Goal: Task Accomplishment & Management: Manage account settings

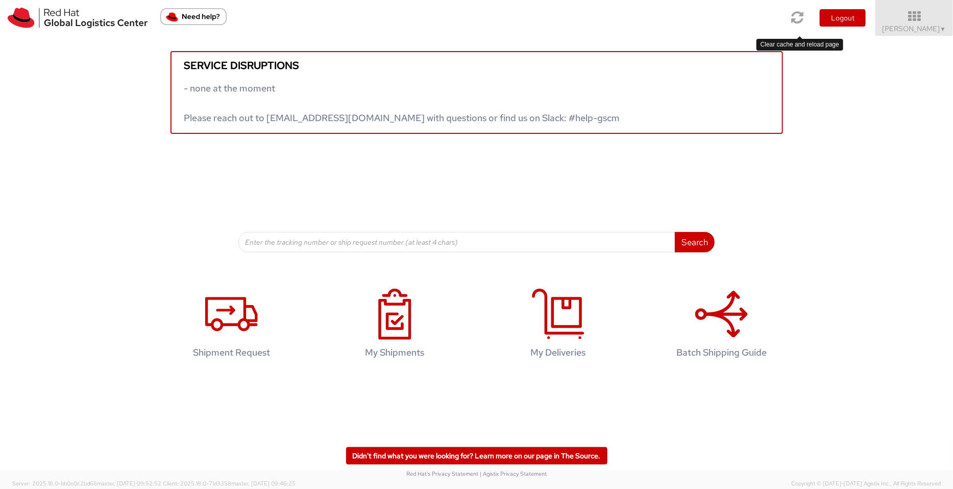
click at [762, 20] on icon at bounding box center [798, 17] width 12 height 14
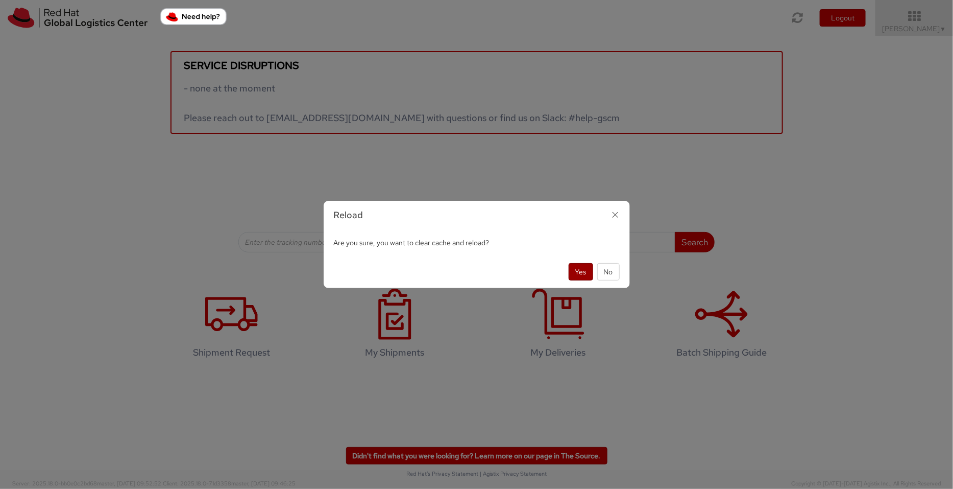
click at [577, 273] on button "Yes" at bounding box center [581, 271] width 25 height 17
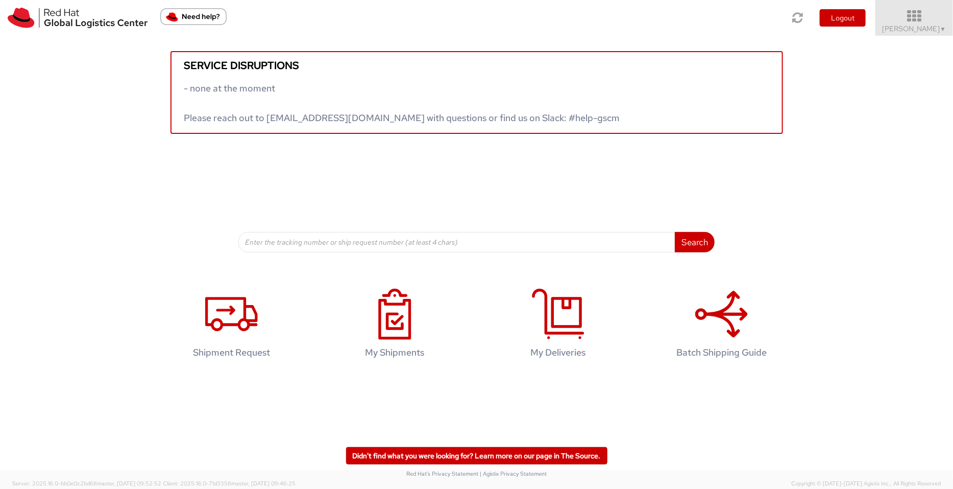
click at [934, 28] on span "Pallav Sen Gupta ▼" at bounding box center [915, 28] width 64 height 9
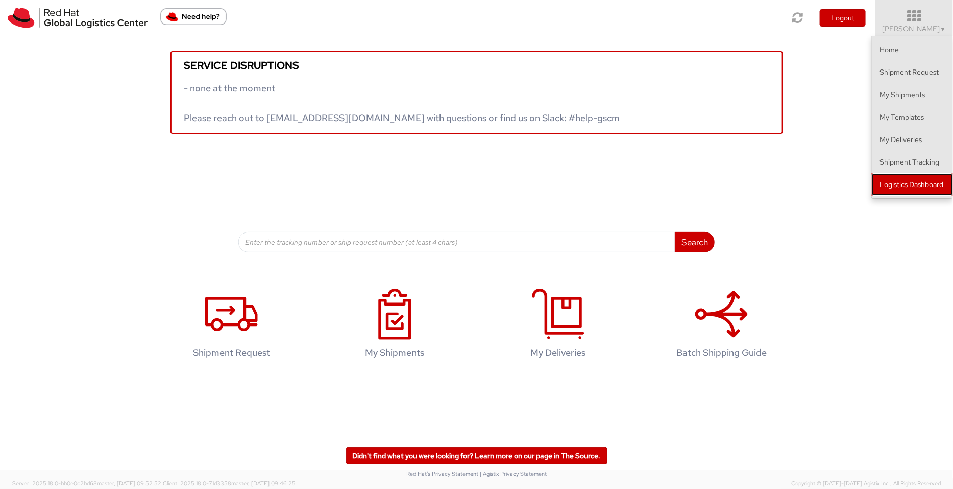
click at [918, 189] on link "Logistics Dashboard" at bounding box center [912, 184] width 81 height 22
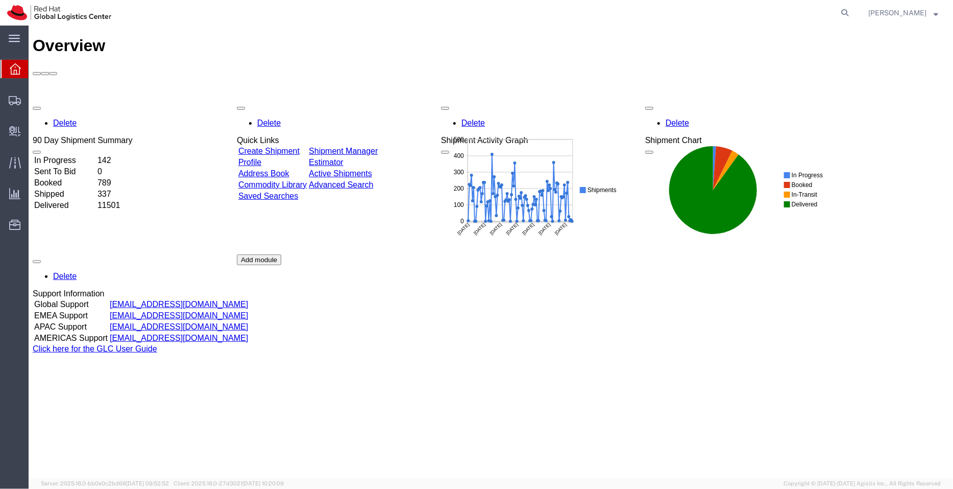
click at [377, 146] on link "Shipment Manager" at bounding box center [342, 150] width 69 height 9
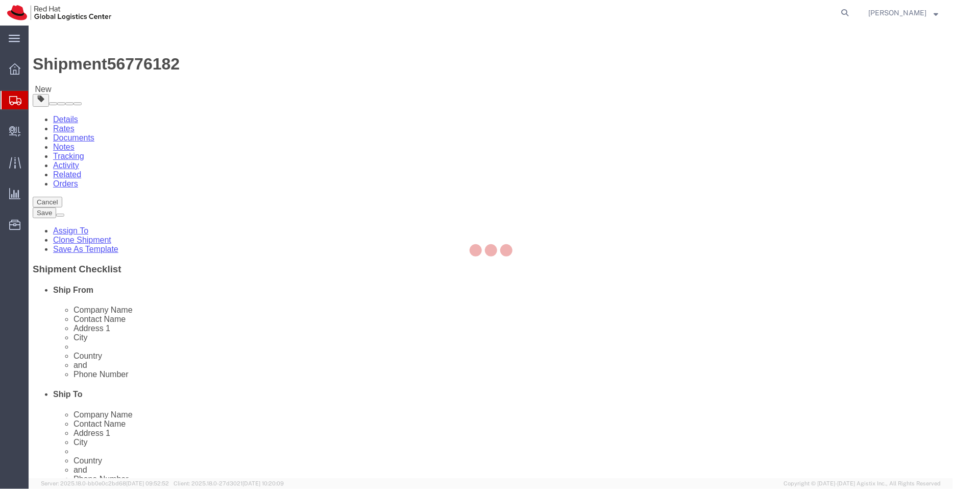
select select "38032"
select select
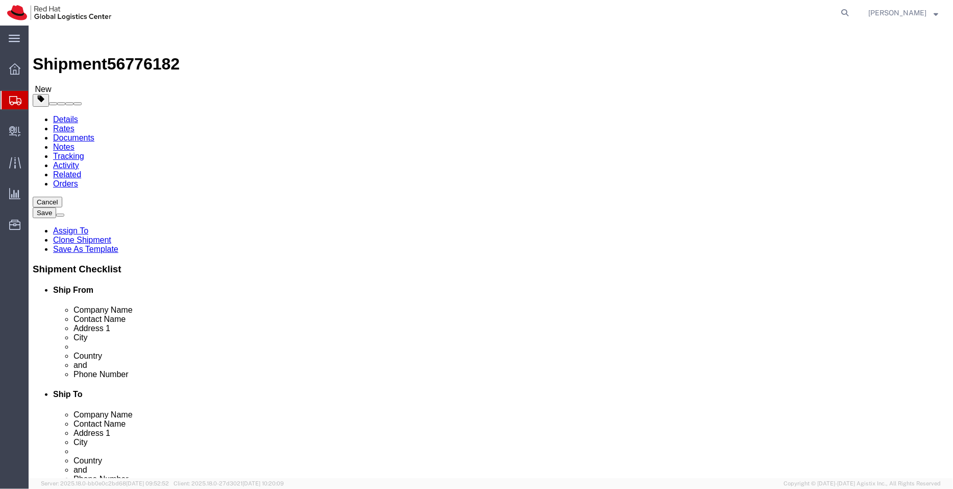
drag, startPoint x: 185, startPoint y: 210, endPoint x: 113, endPoint y: 209, distance: 72.5
click div "Contact Name [PERSON_NAME]"
drag, startPoint x: 222, startPoint y: 365, endPoint x: 130, endPoint y: 358, distance: 92.2
click div "Location [GEOGRAPHIC_DATA] - [GEOGRAPHIC_DATA] - [GEOGRAPHIC_DATA] My Profile L…"
click icon
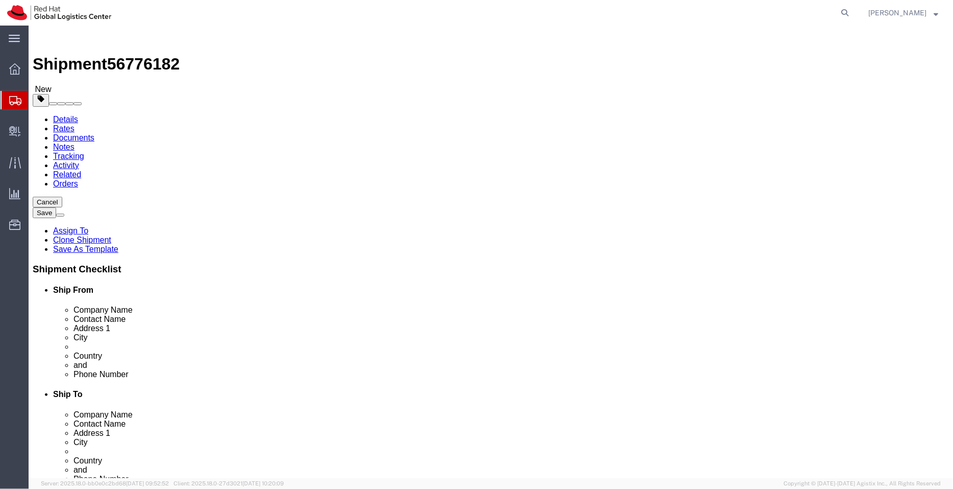
click link "Shipment Information"
drag, startPoint x: 597, startPoint y: 191, endPoint x: 390, endPoint y: 185, distance: 206.8
click div "Company Name 怡安保險經紀人股份有限公司"
drag, startPoint x: 140, startPoint y: 10, endPoint x: 84, endPoint y: 6, distance: 55.8
click div "Shipment 56776182 New"
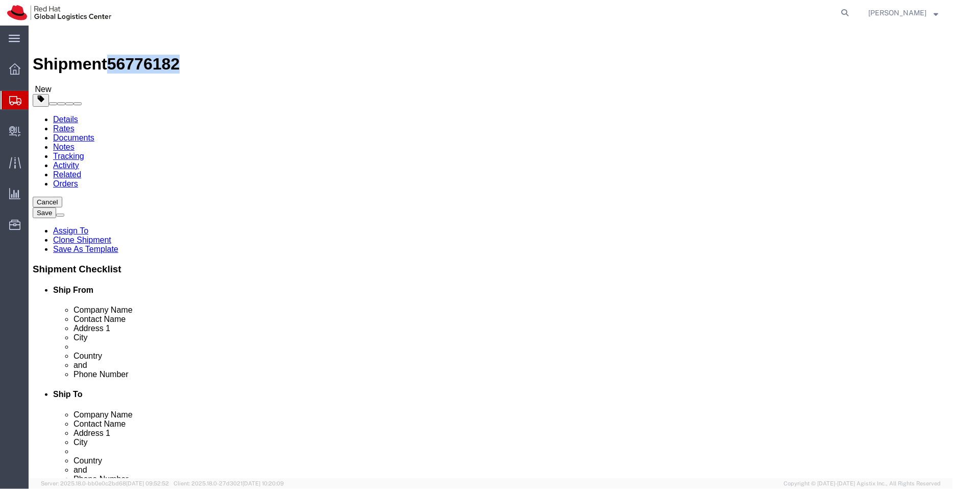
copy span "56776182"
click link "Package Information"
click icon
click input "怡安保險經紀人股份有限公司"
paste input "Aon Insurance Brokers Co., Ltd."
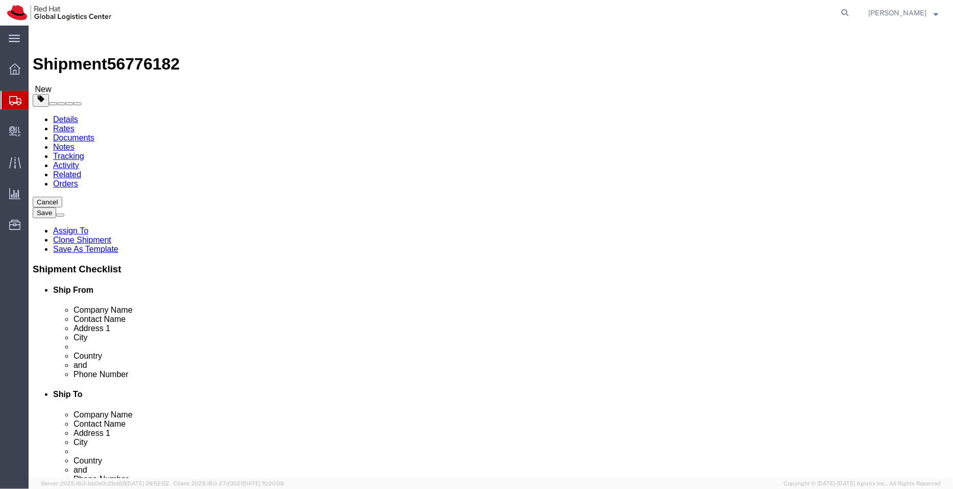
type input "怡安保險經紀人股份有限公司/ Aon Insurance Brokers Co., Ltd."
drag, startPoint x: 627, startPoint y: 227, endPoint x: 393, endPoint y: 215, distance: 235.1
click div "Location My Profile Location [GEOGRAPHIC_DATA] - [GEOGRAPHIC_DATA] - [GEOGRAPHI…"
click input "[STREET_ADDRESS]"
paste input "Room [STREET_ADDRESS]"
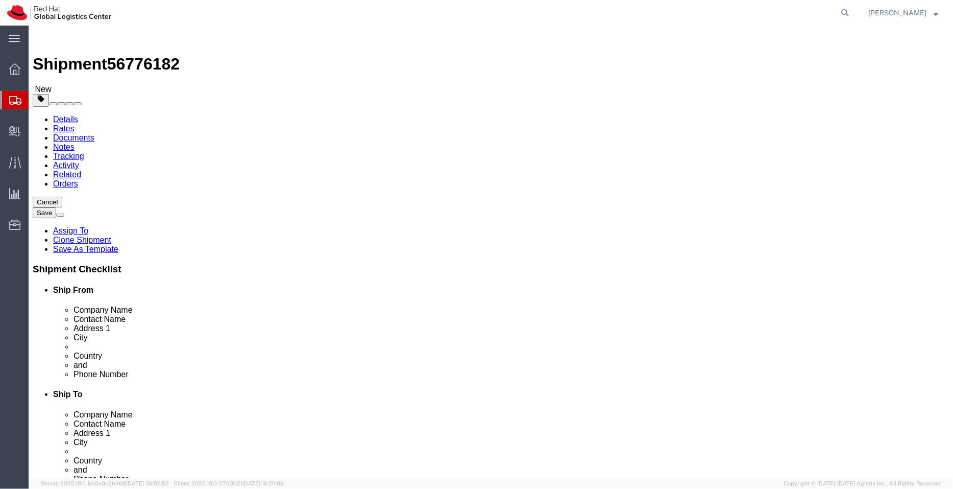
scroll to position [0, 63]
type input "[STREET_ADDRESS][DOMAIN_NAME] 902, 9F, No. 136, Section 3, [GEOGRAPHIC_DATA]"
select select
click input "text"
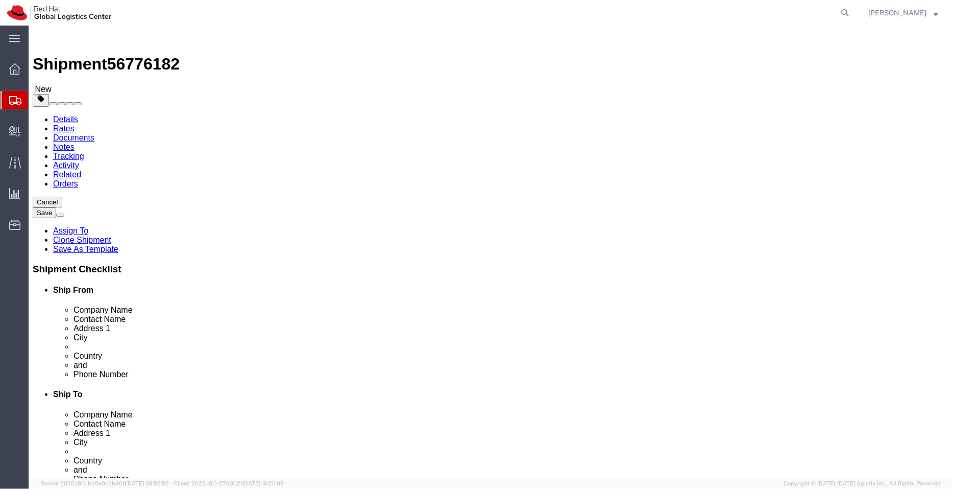
paste input "Ren'ai Road, [GEOGRAPHIC_DATA]"
type input "Ren'ai Road, [GEOGRAPHIC_DATA]"
click input "[STREET_ADDRESS][DOMAIN_NAME] 902, 9F, No. 136, Section 3, [GEOGRAPHIC_DATA]"
drag, startPoint x: 649, startPoint y: 231, endPoint x: 757, endPoint y: 236, distance: 108.3
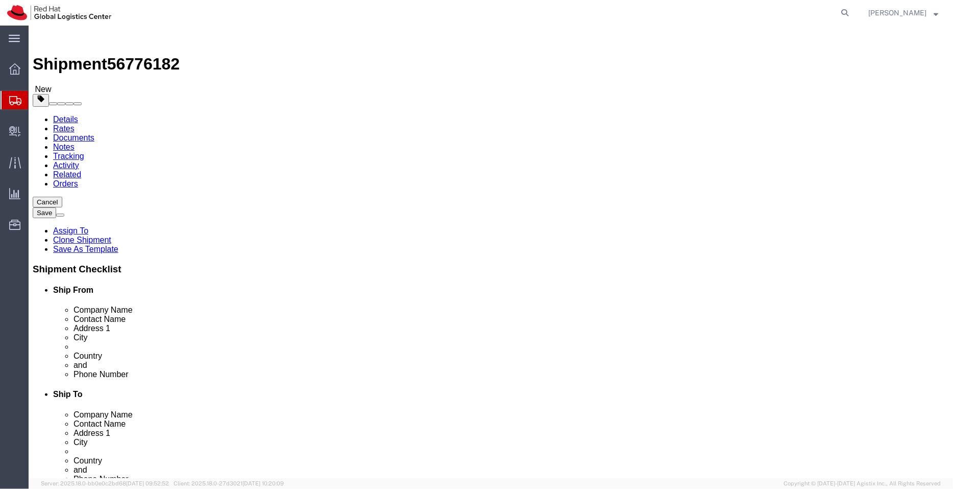
click form "Shipment 56776182 New Details Rates Documents Notes Tracking Activity Related O…"
type input "[STREET_ADDRESS][DOMAIN_NAME] 902, 9F, No. 136, Section 3,"
select select
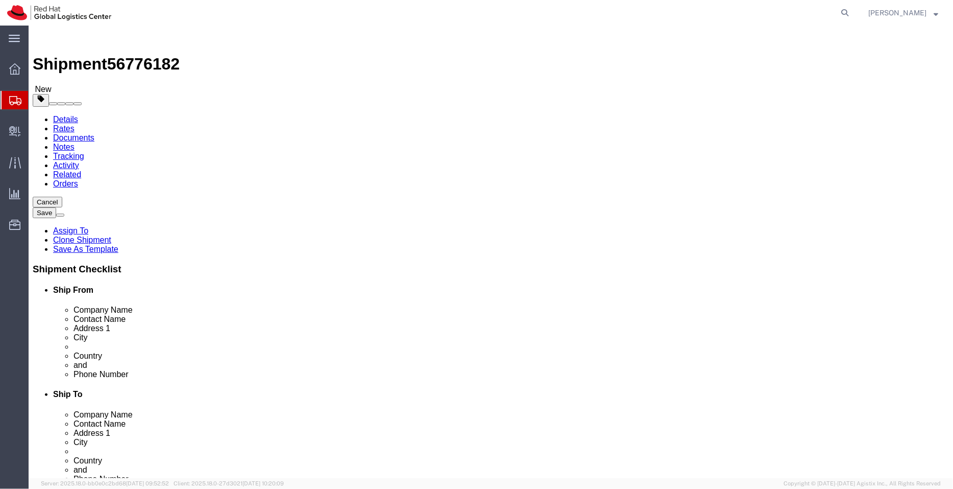
click div "Location My Profile Location [GEOGRAPHIC_DATA] - [GEOGRAPHIC_DATA] - [GEOGRAPHI…"
click input "[GEOGRAPHIC_DATA]"
paste input "[GEOGRAPHIC_DATA]"
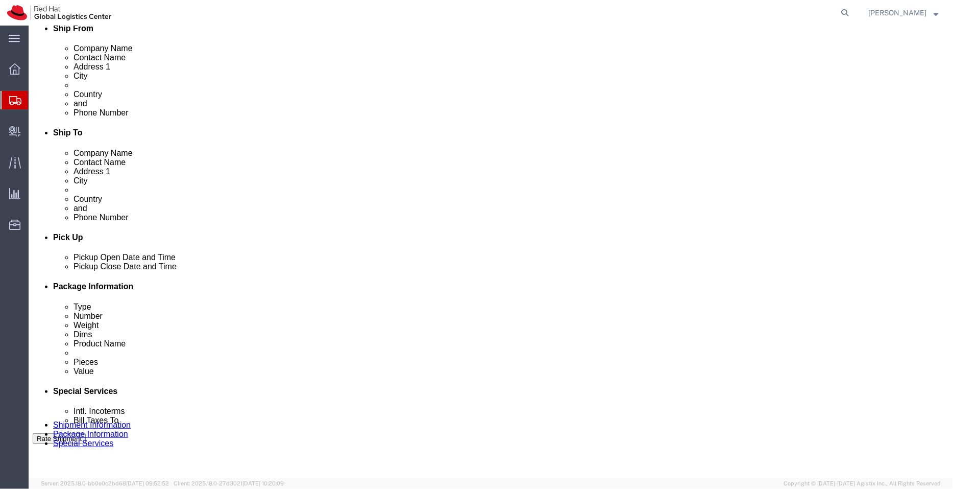
scroll to position [253, 0]
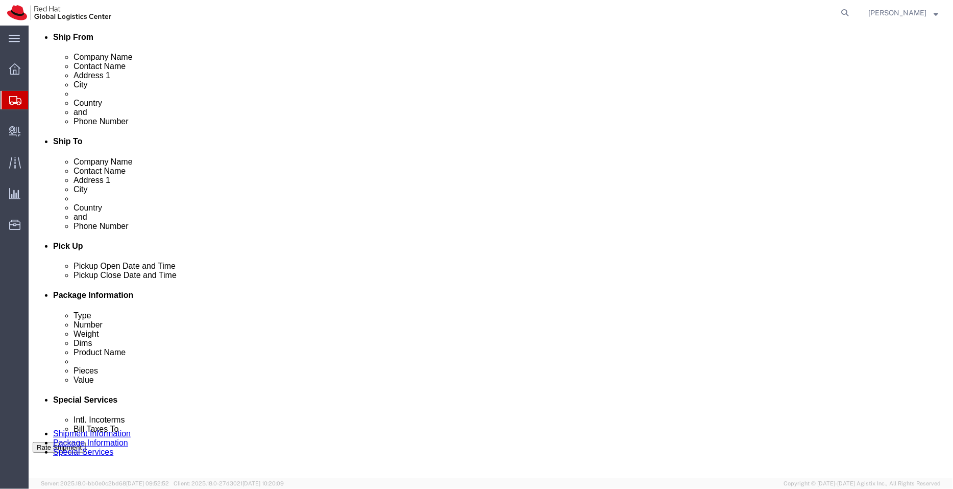
type input "[GEOGRAPHIC_DATA]/ [GEOGRAPHIC_DATA]"
select select
click icon
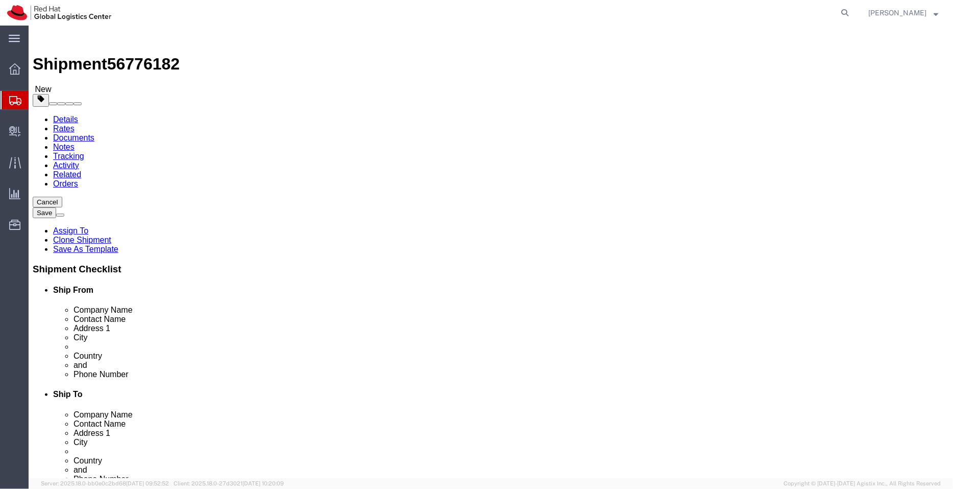
click dd "1.00 Each"
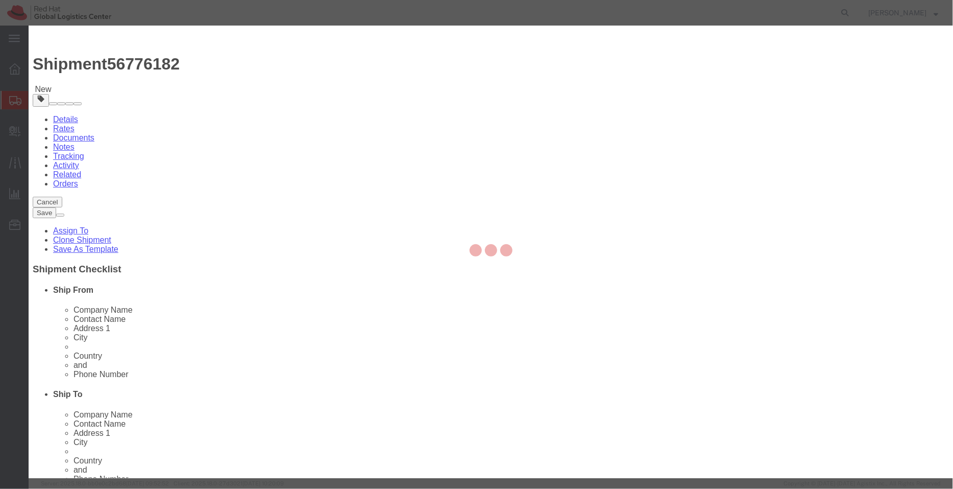
click at [705, 376] on div at bounding box center [491, 252] width 925 height 452
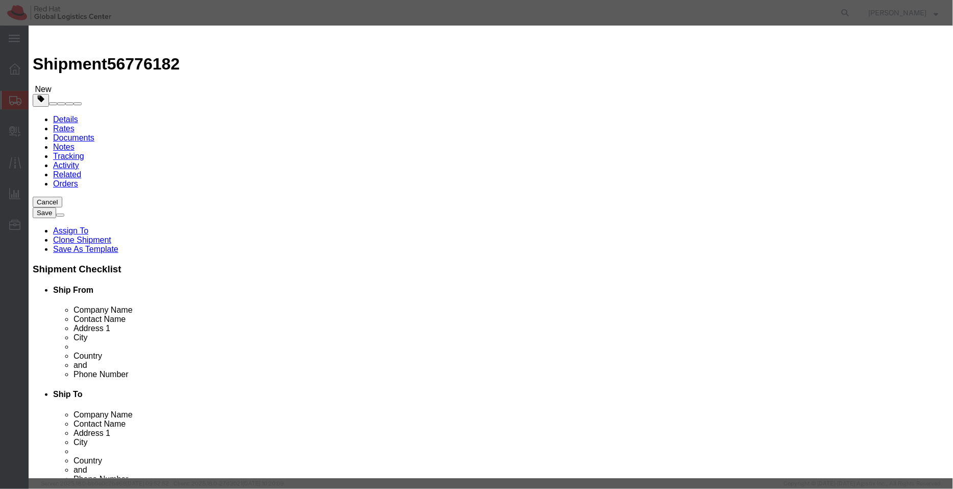
click button "Save & Close"
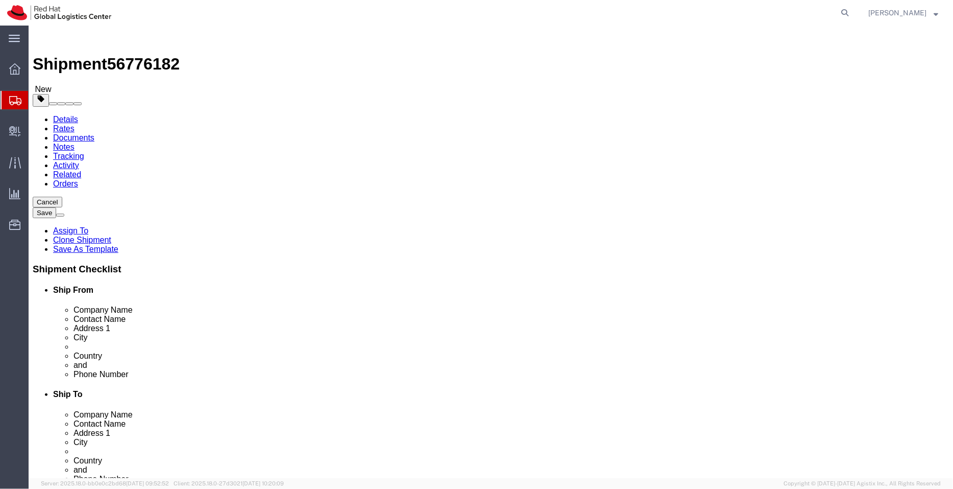
click icon
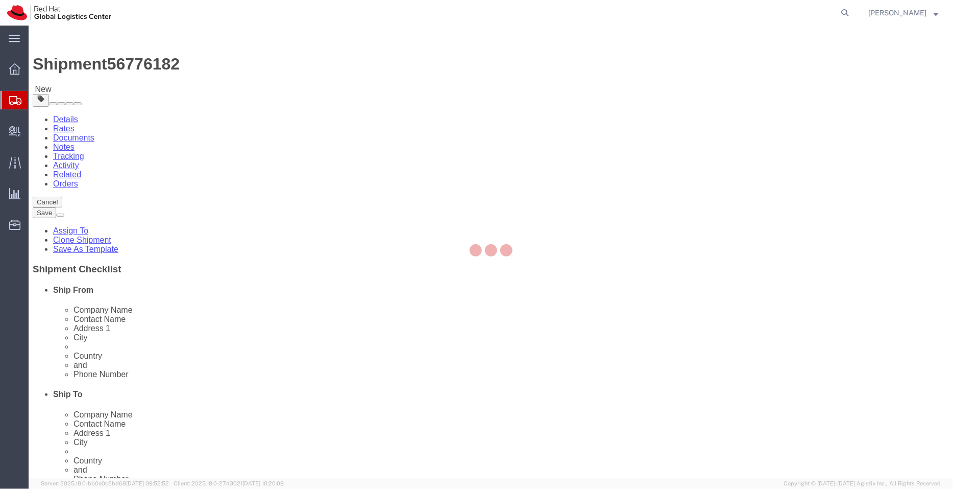
select select "COSTCENTER"
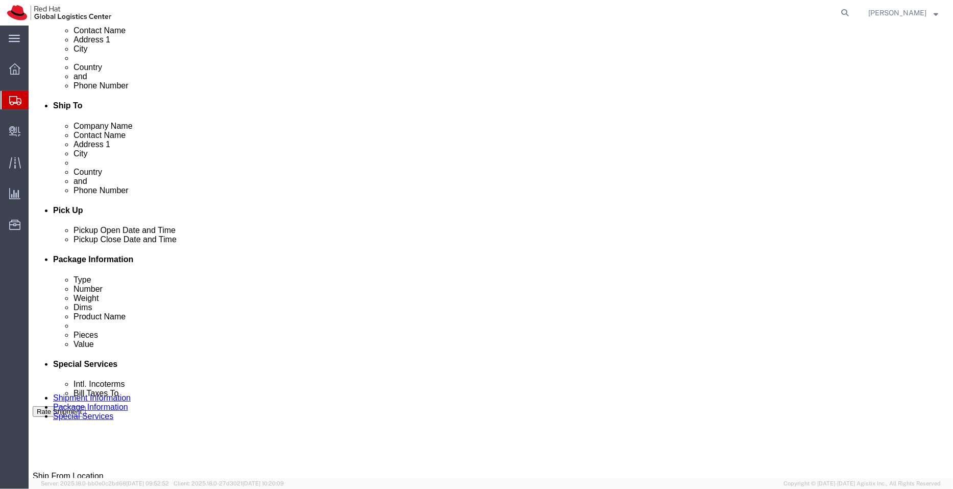
scroll to position [324, 0]
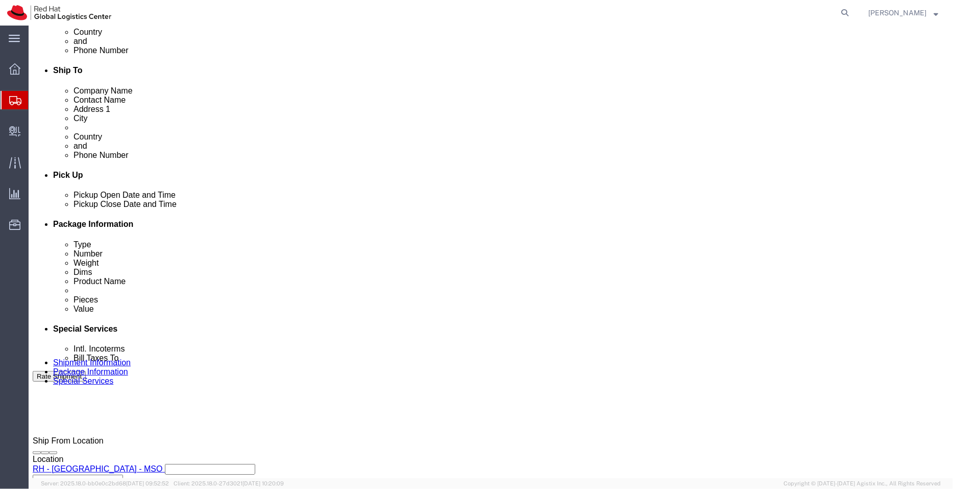
click input "text"
type input "[EMAIL_ADDRESS][DOMAIN_NAME]"
click textarea
type textarea "Documents"
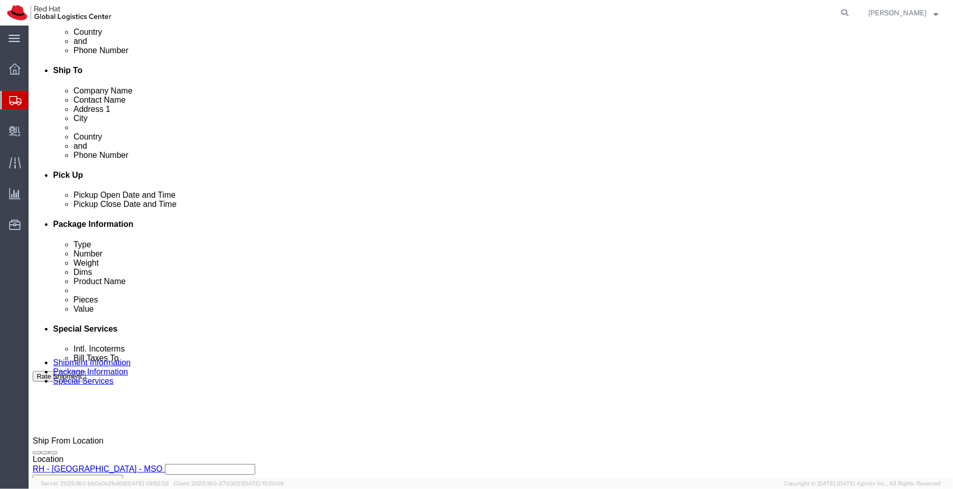
click button "Rate Shipment"
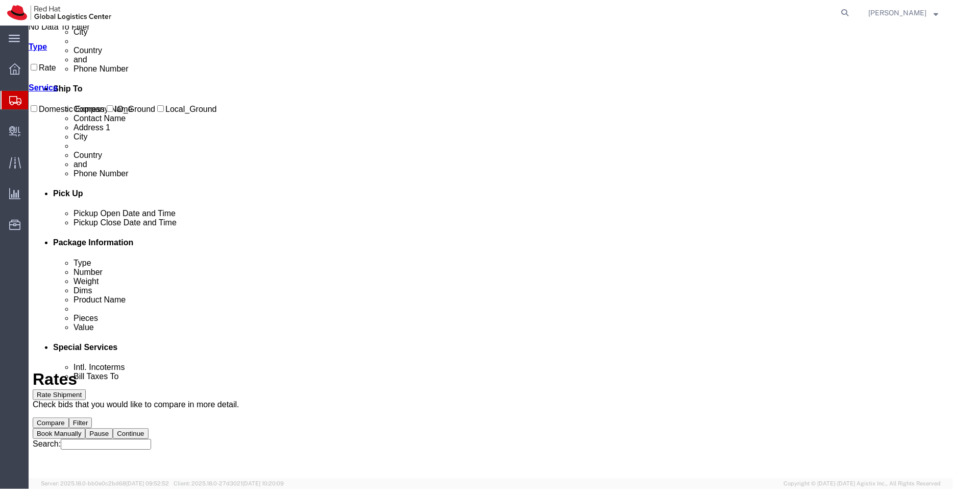
scroll to position [0, 0]
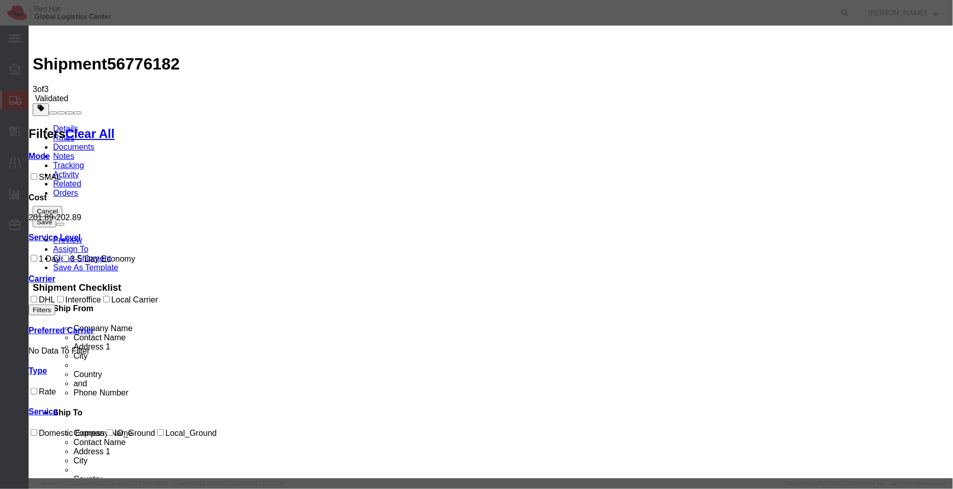
select select "20953"
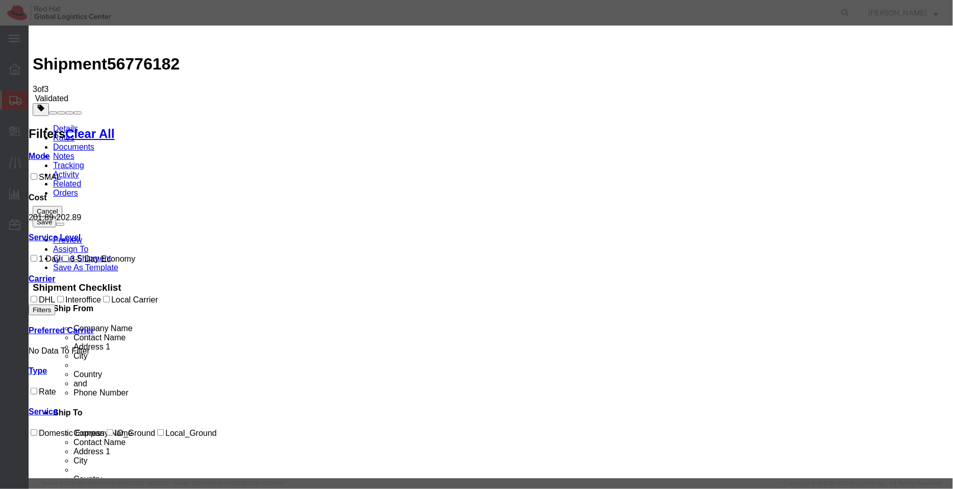
select select "40182"
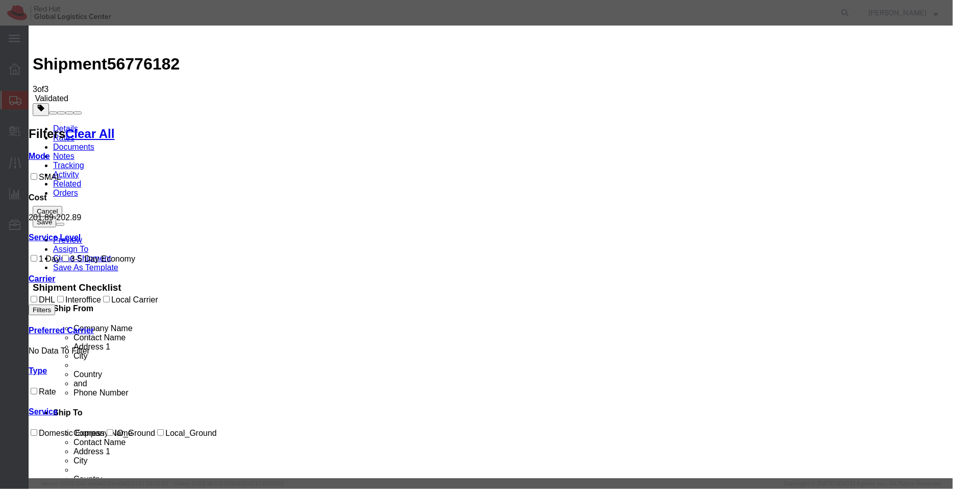
checkbox input "true"
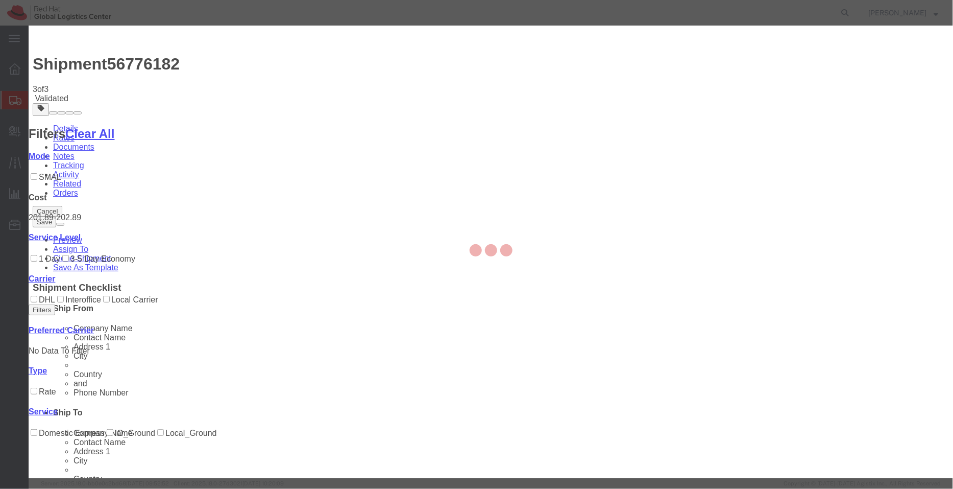
type input "[PERSON_NAME]"
type input "912066817076"
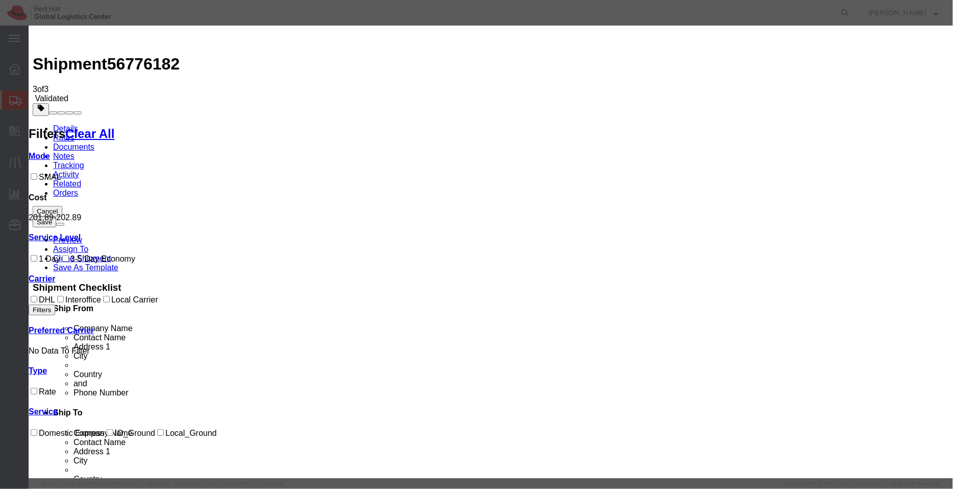
paste input "3014965960"
type input "3014965960"
select select "1700"
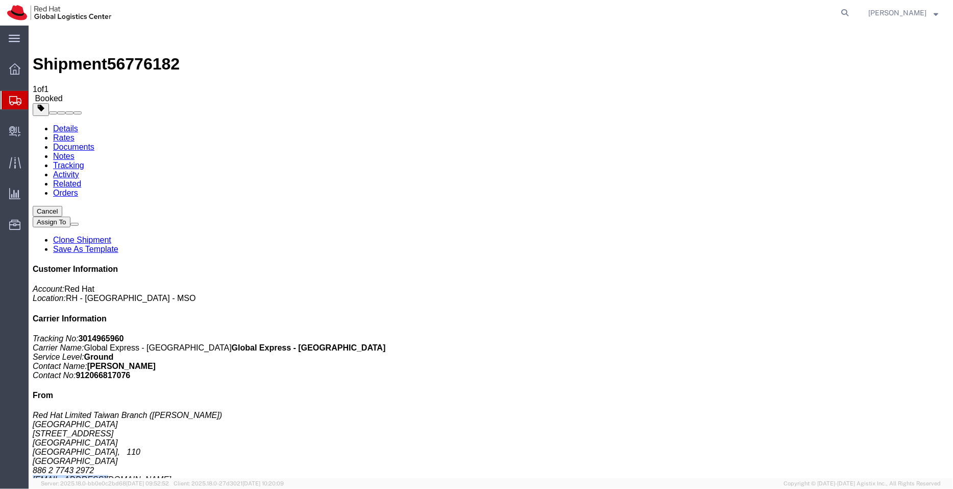
drag, startPoint x: 828, startPoint y: 305, endPoint x: 767, endPoint y: 309, distance: 60.9
click at [767, 410] on address "Red Hat Limited Taiwan Branch ([PERSON_NAME]) [STREET_ADDRESS] [GEOGRAPHIC_DATA…" at bounding box center [490, 447] width 916 height 74
drag, startPoint x: 893, startPoint y: 234, endPoint x: 871, endPoint y: 232, distance: 21.5
click at [871, 410] on address "Red Hat Limited Taiwan Branch ([PERSON_NAME]) [STREET_ADDRESS] [GEOGRAPHIC_DATA…" at bounding box center [490, 447] width 916 height 74
copy address "Amber"
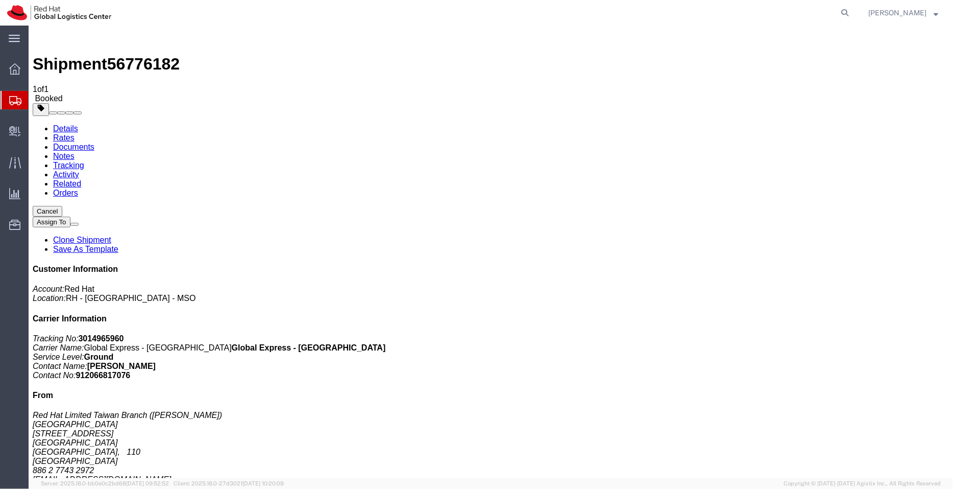
drag, startPoint x: 865, startPoint y: 340, endPoint x: 912, endPoint y: 340, distance: 47.0
copy address "Aon Insurance"
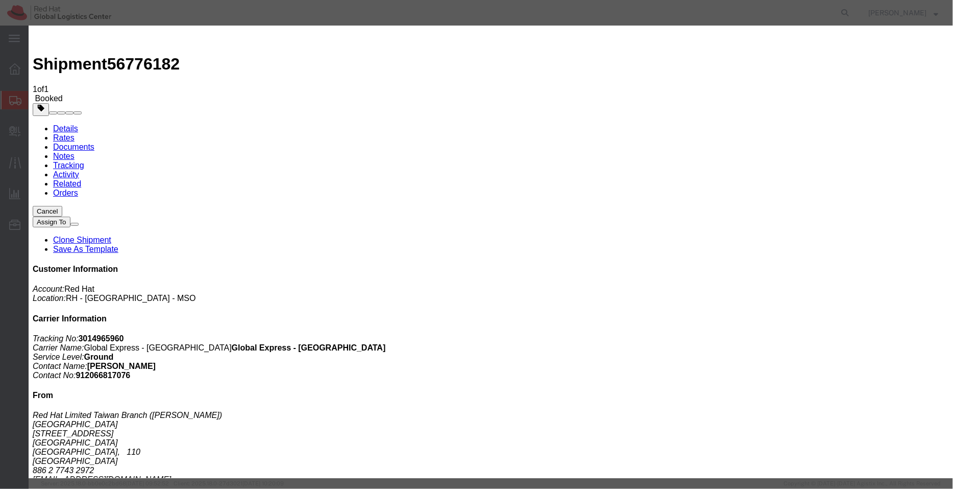
paste textarea "Hi [PERSON_NAME], please find attached shipping label for the shipment to Aon I…"
type textarea "Hi [PERSON_NAME], please find attached shipping label for the shipment to Aon I…"
type input "alien"
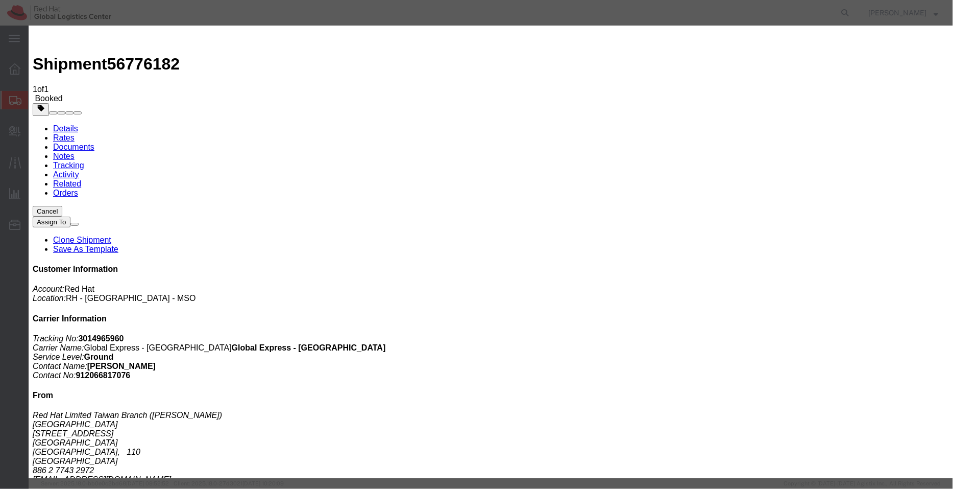
type input "[EMAIL_ADDRESS][DOMAIN_NAME]"
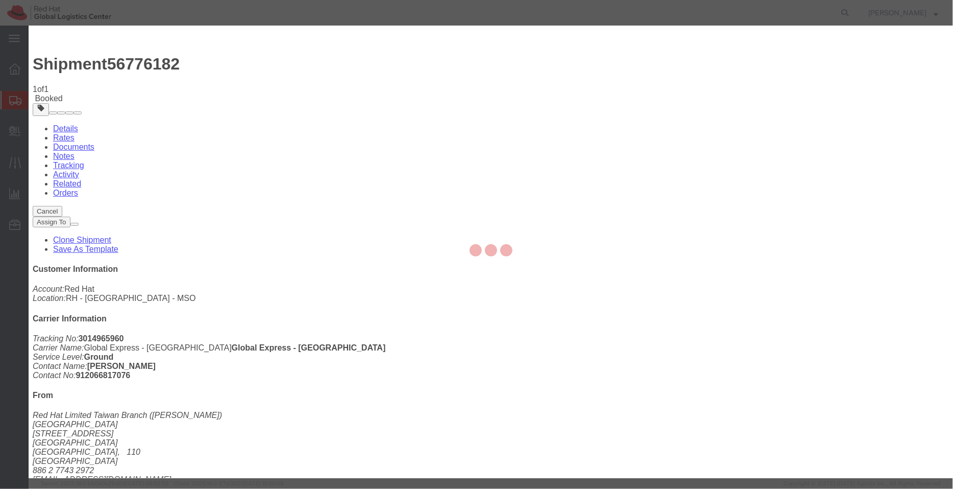
checkbox input "false"
